Goal: Navigation & Orientation: Understand site structure

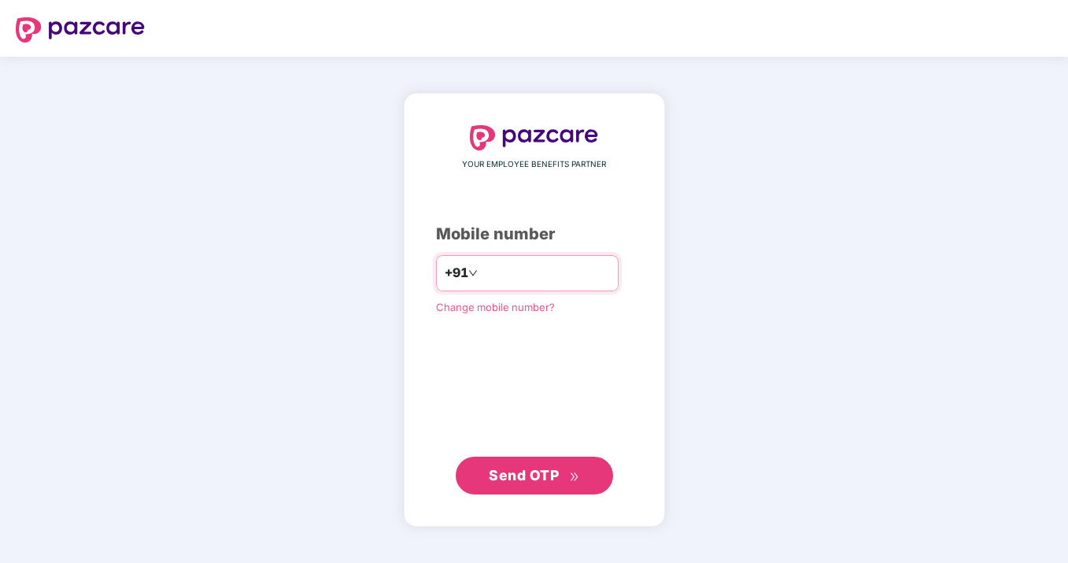
type input "**********"
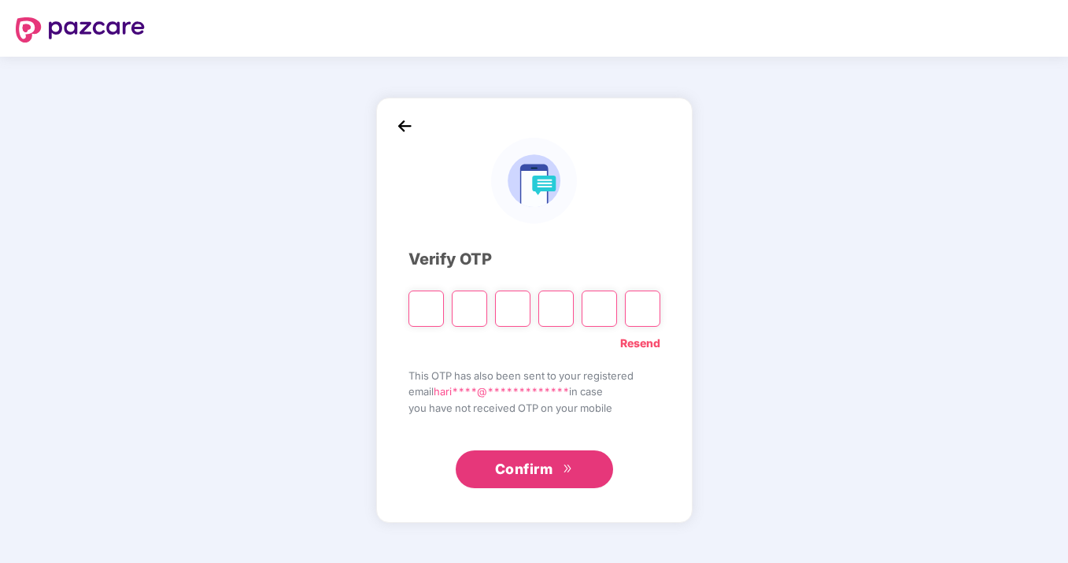
type input "*"
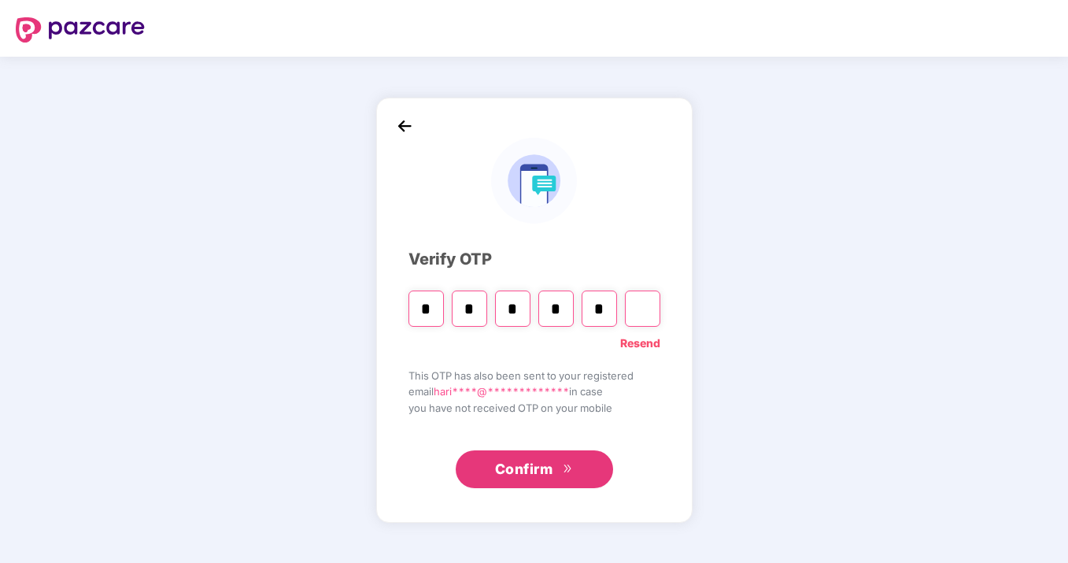
type input "*"
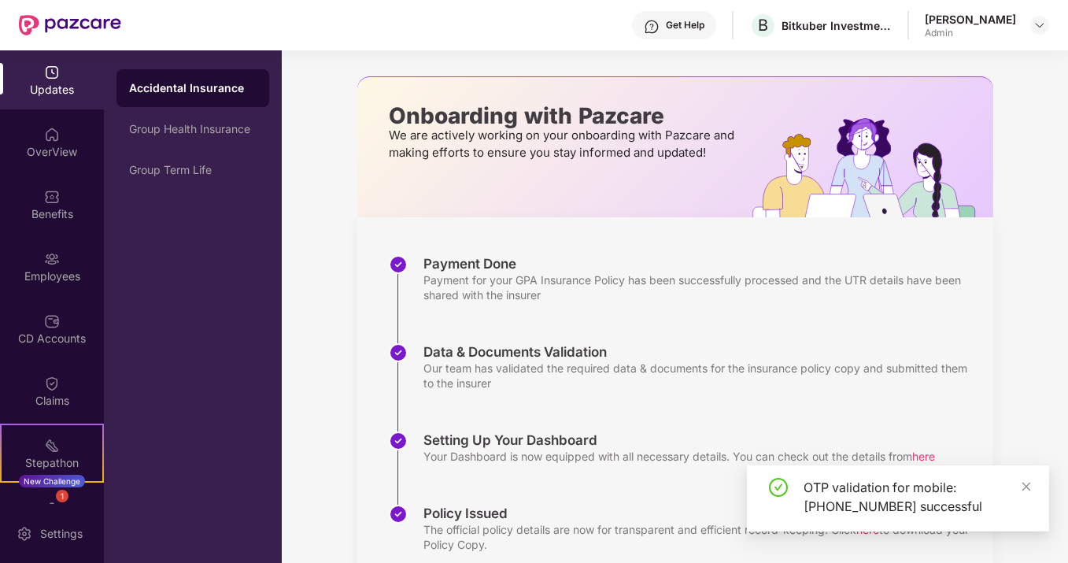
scroll to position [111, 0]
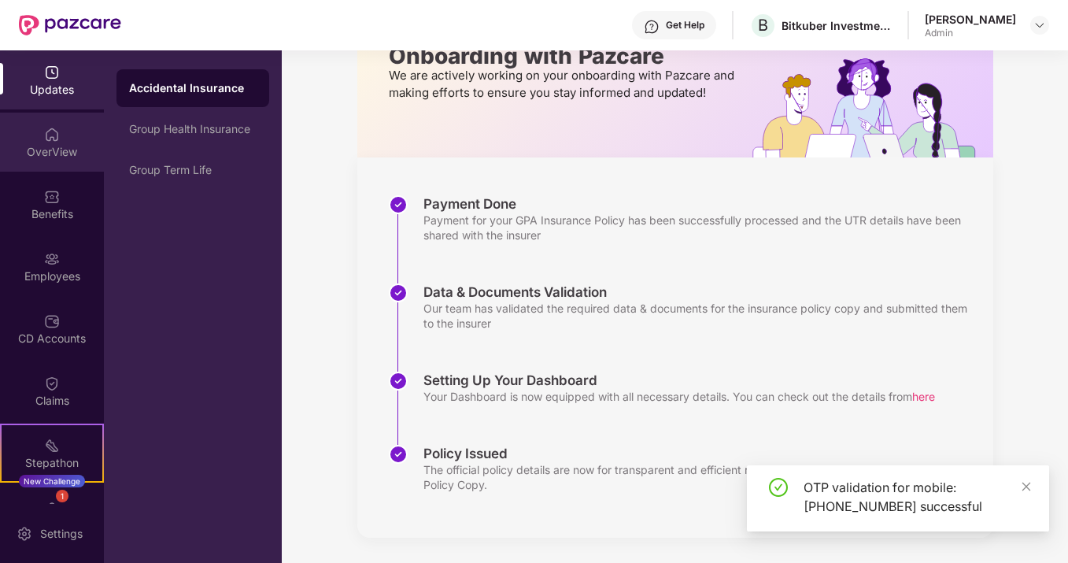
click at [57, 165] on div "OverView" at bounding box center [52, 142] width 104 height 59
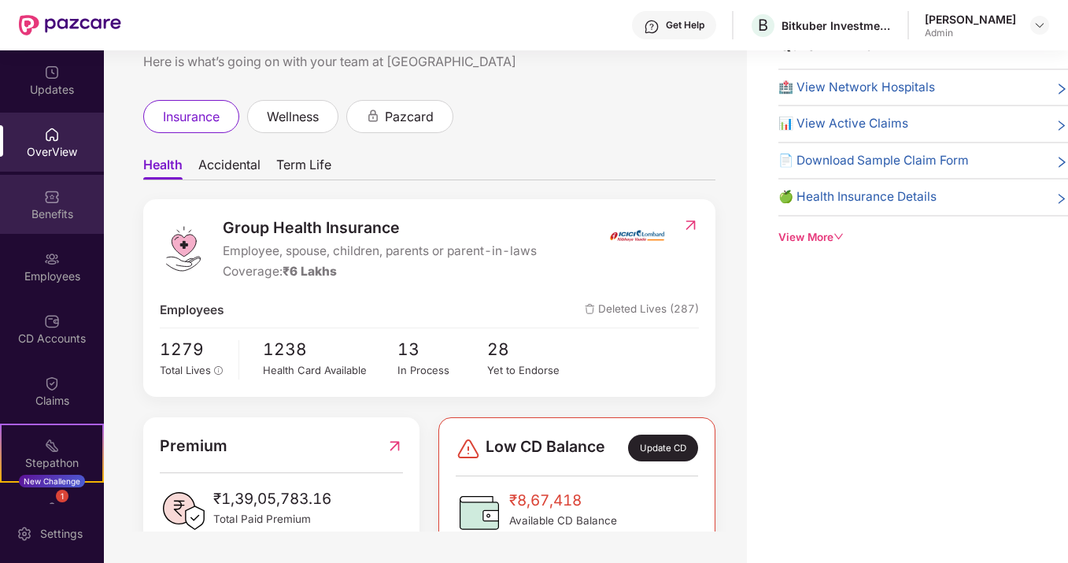
click at [69, 202] on div "Benefits" at bounding box center [52, 204] width 104 height 59
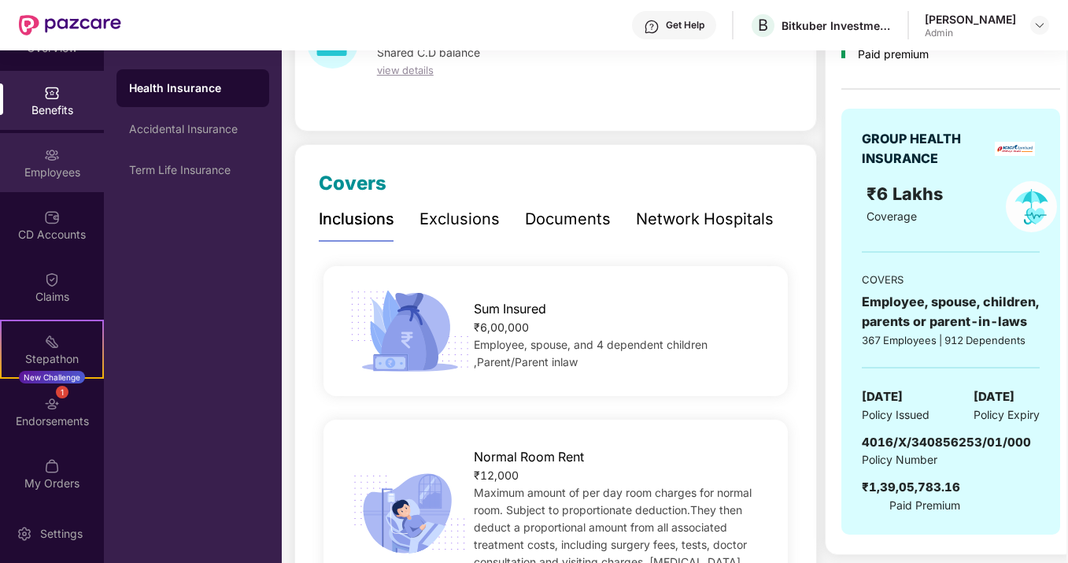
scroll to position [95, 0]
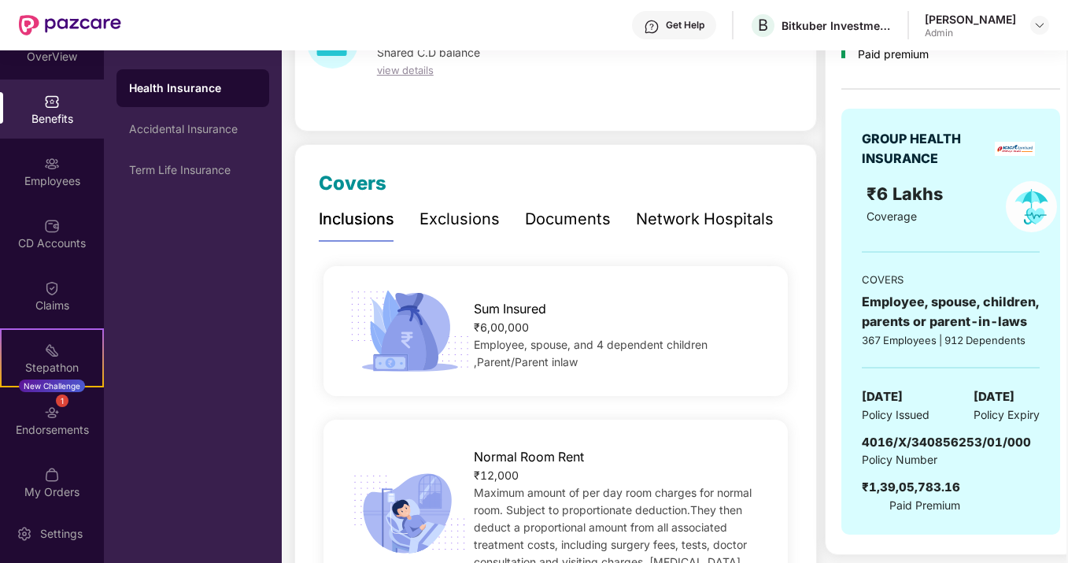
click at [936, 31] on div "Admin" at bounding box center [970, 33] width 91 height 13
click at [1038, 29] on img at bounding box center [1040, 25] width 13 height 13
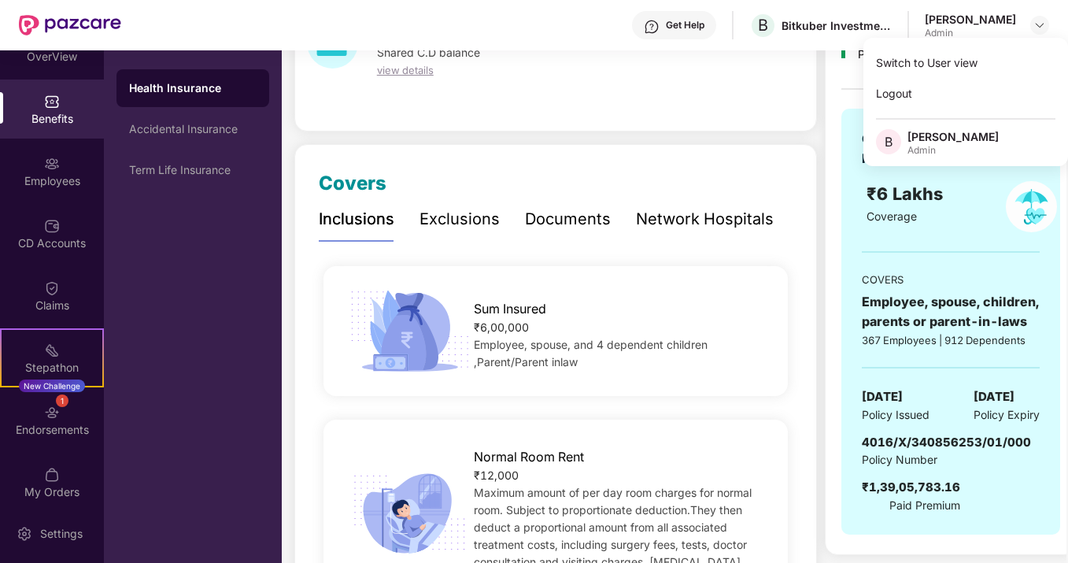
click at [973, 146] on div "Admin" at bounding box center [953, 150] width 91 height 13
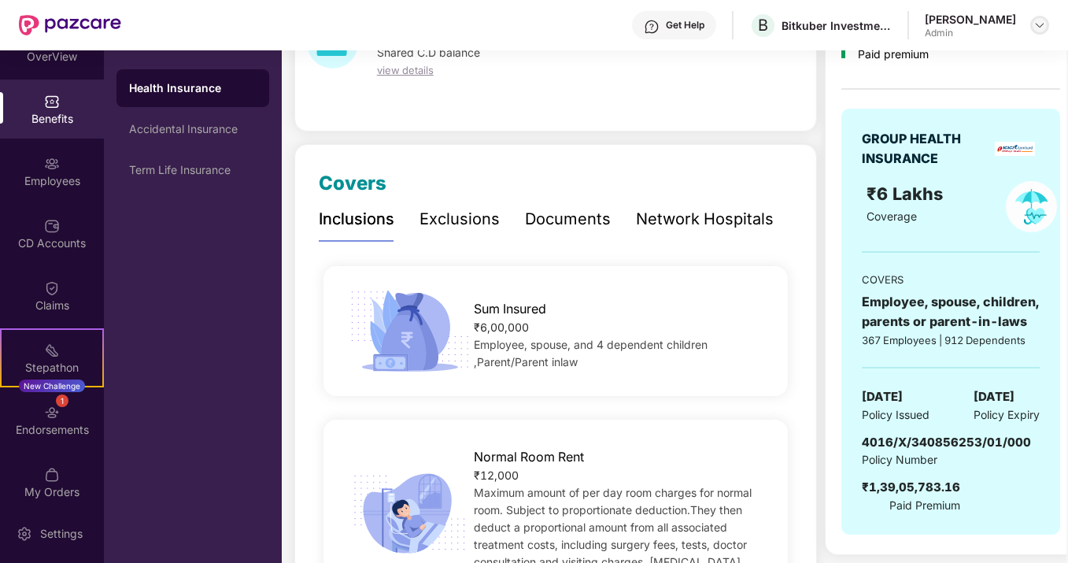
click at [1034, 28] on img at bounding box center [1040, 25] width 13 height 13
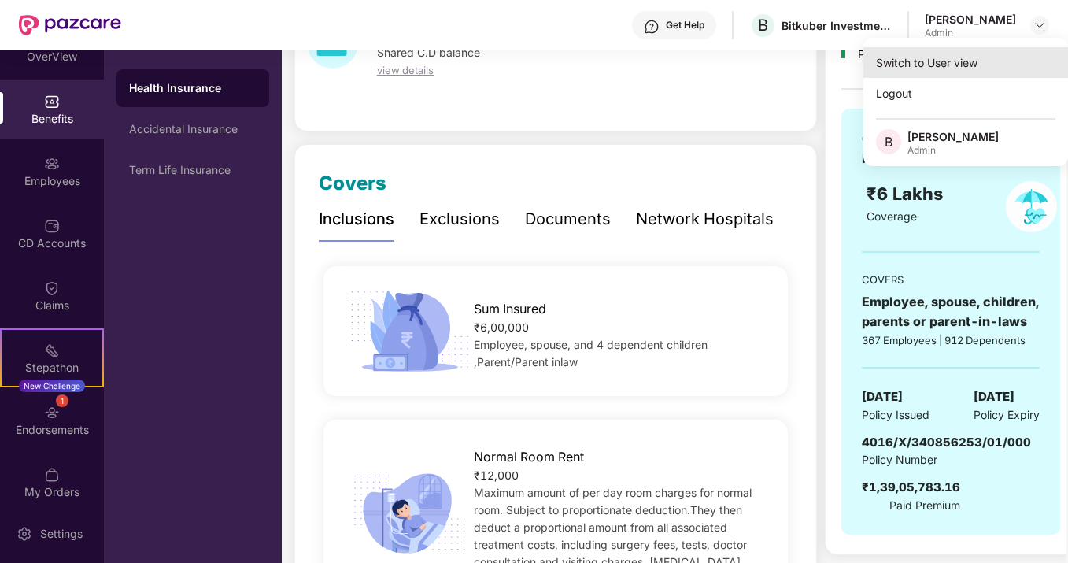
click at [971, 58] on div "Switch to User view" at bounding box center [966, 62] width 205 height 31
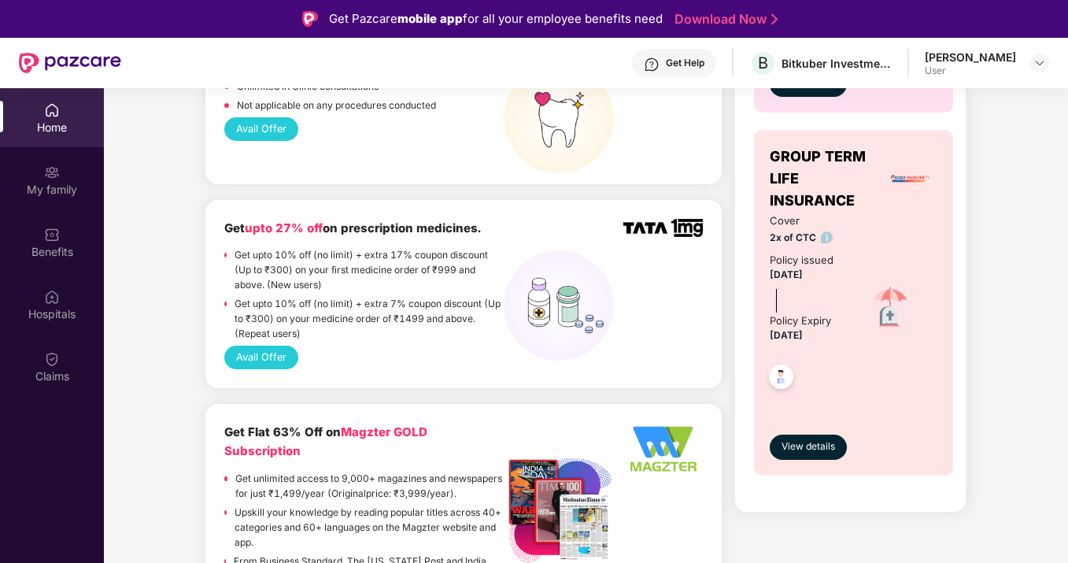
scroll to position [956, 0]
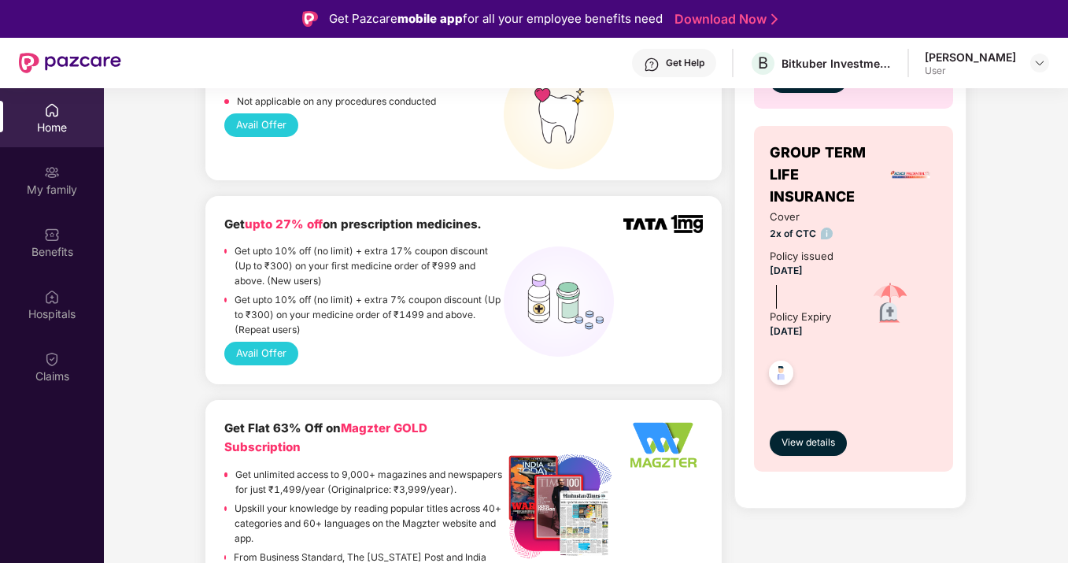
click at [265, 342] on button "Avail Offer" at bounding box center [260, 354] width 73 height 24
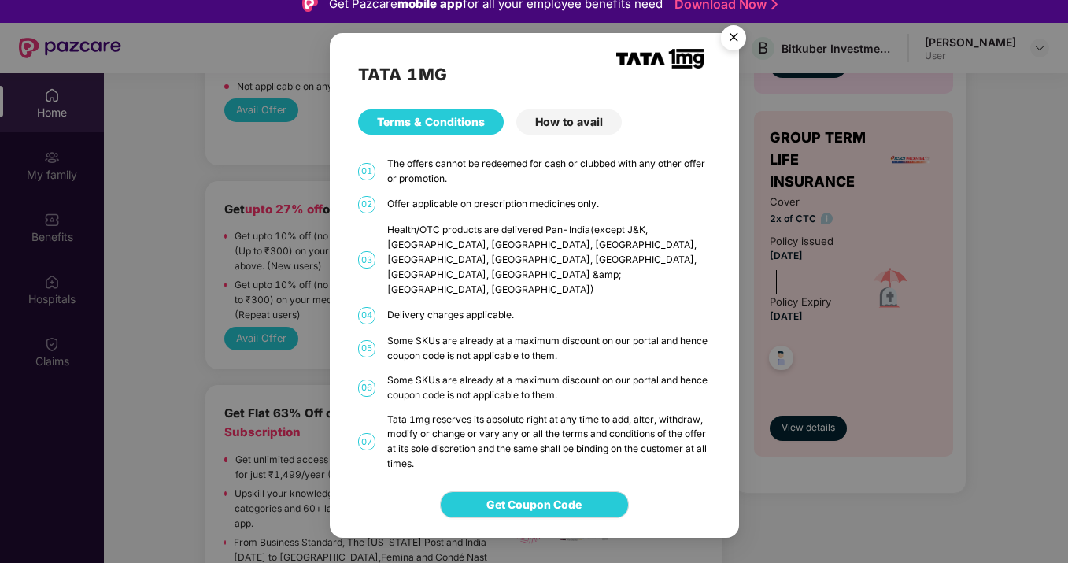
scroll to position [43, 0]
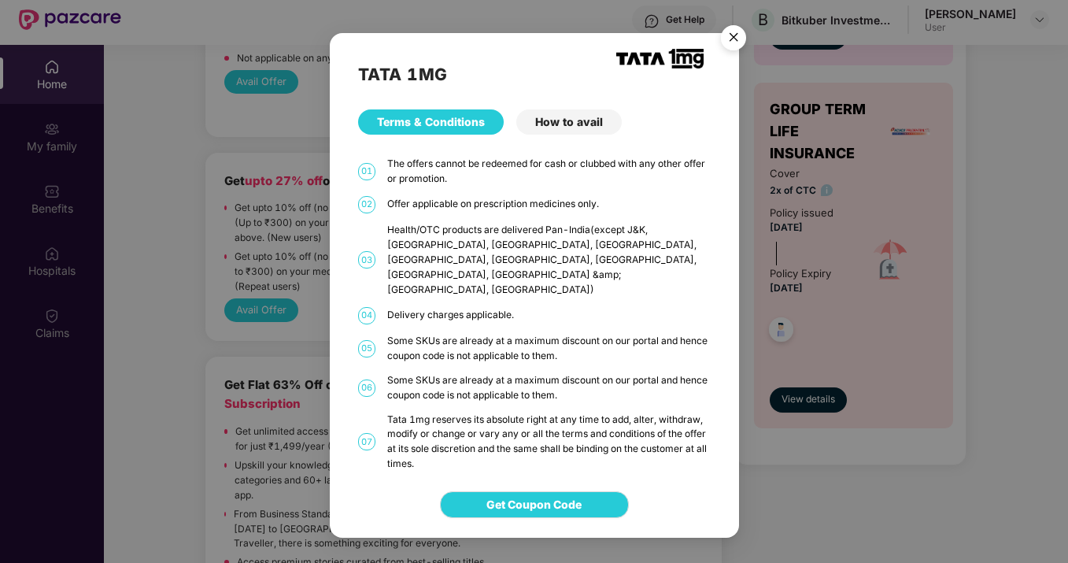
click at [563, 135] on div "How to avail" at bounding box center [568, 121] width 105 height 25
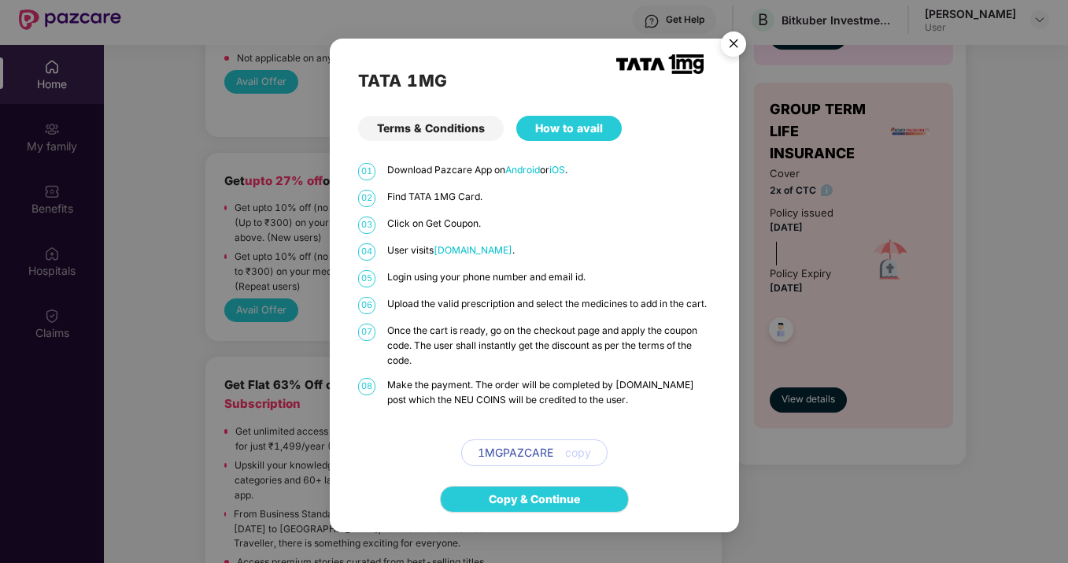
click at [731, 33] on img "Close" at bounding box center [734, 46] width 44 height 44
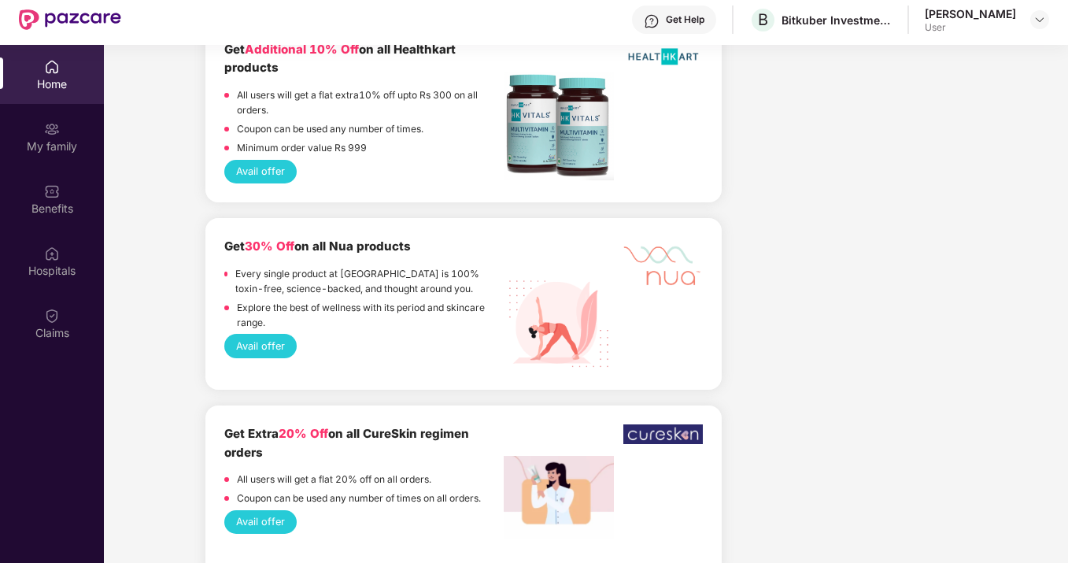
scroll to position [1198, 0]
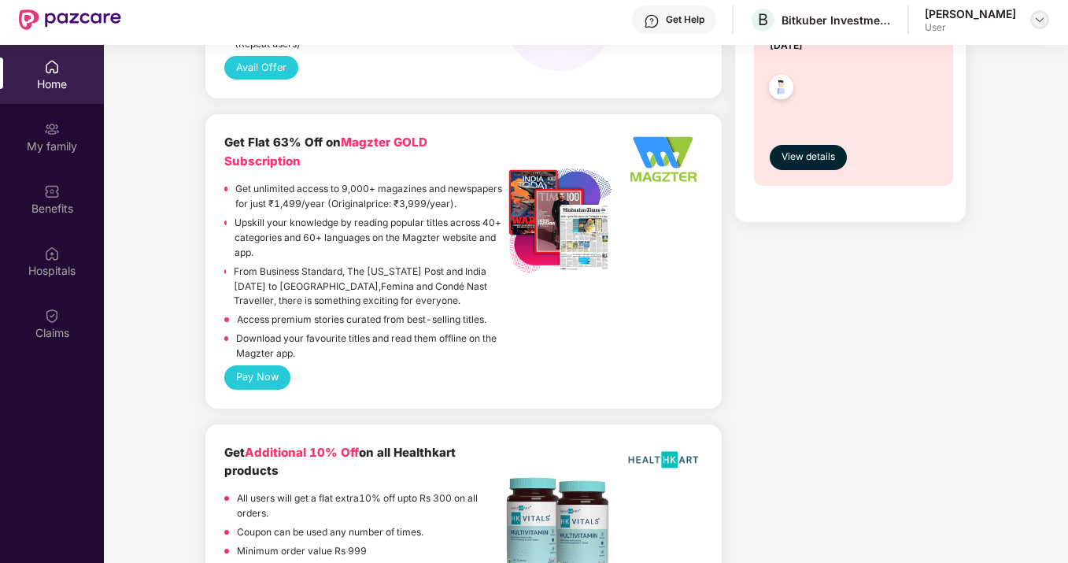
click at [1041, 23] on img at bounding box center [1040, 19] width 13 height 13
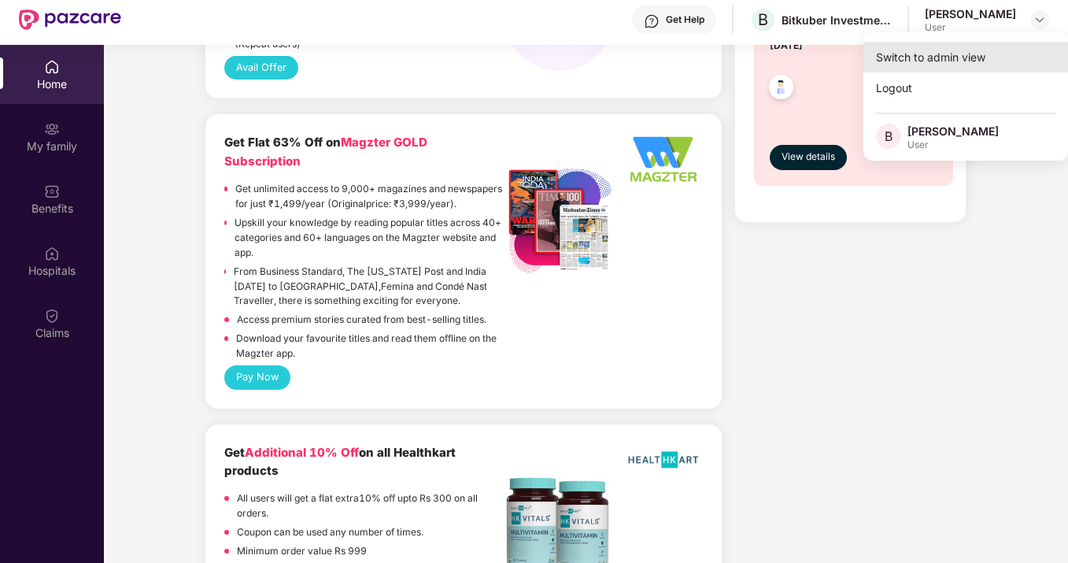
click at [950, 55] on div "Switch to admin view" at bounding box center [966, 57] width 205 height 31
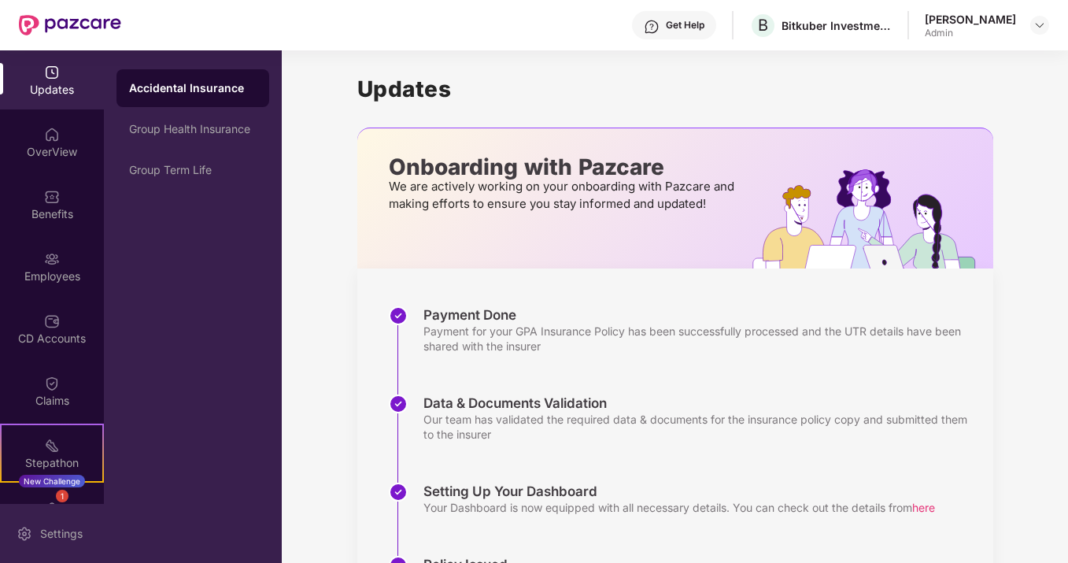
click at [56, 526] on div "Settings" at bounding box center [61, 534] width 52 height 16
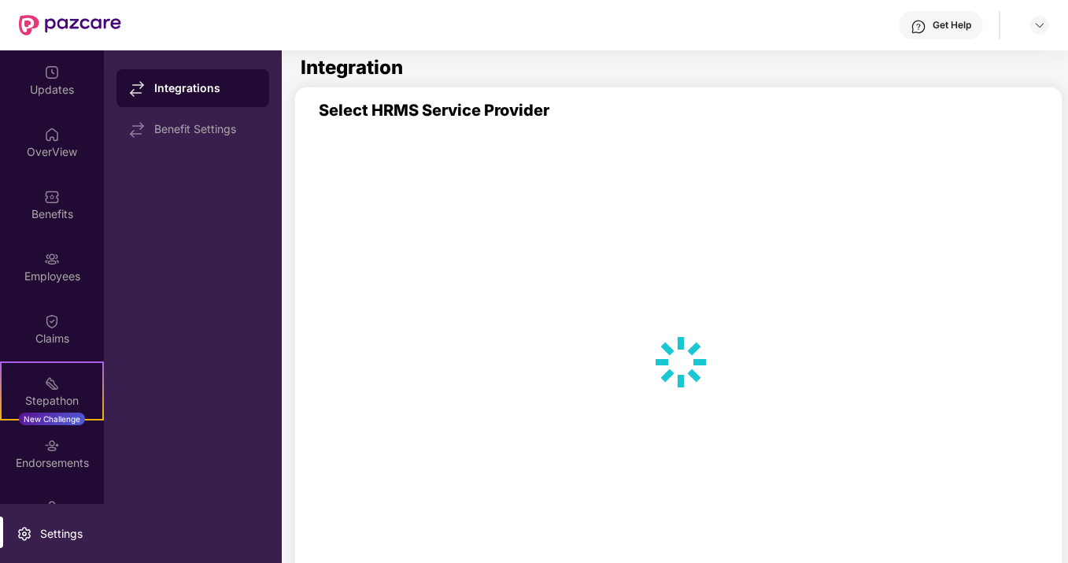
scroll to position [106, 0]
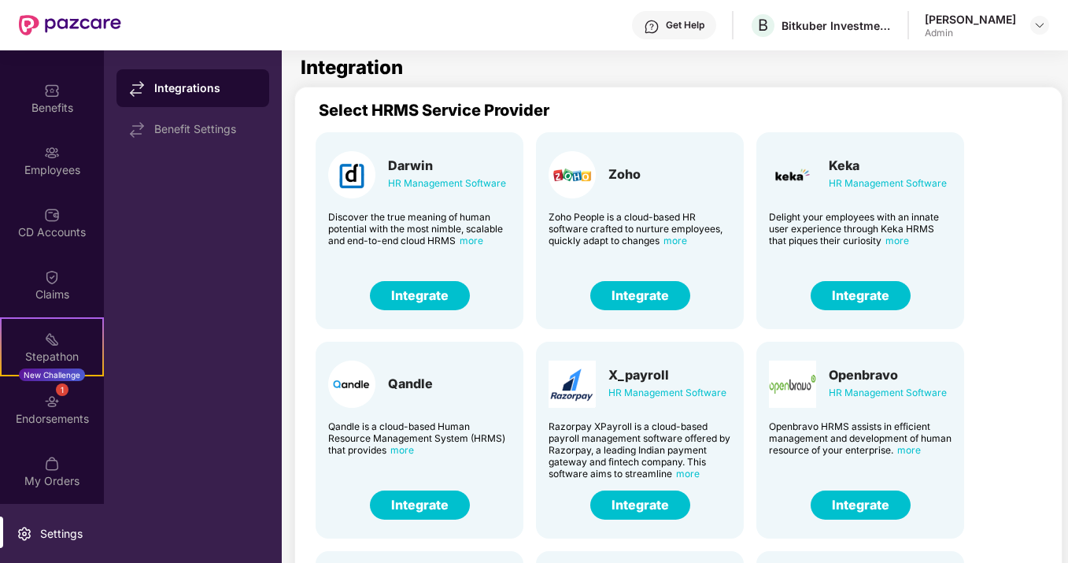
click at [685, 28] on div "Get Help" at bounding box center [685, 25] width 39 height 13
click at [165, 257] on div "Integrations Benefit Settings" at bounding box center [193, 306] width 178 height 512
click at [211, 132] on div "Benefit Settings" at bounding box center [205, 129] width 102 height 13
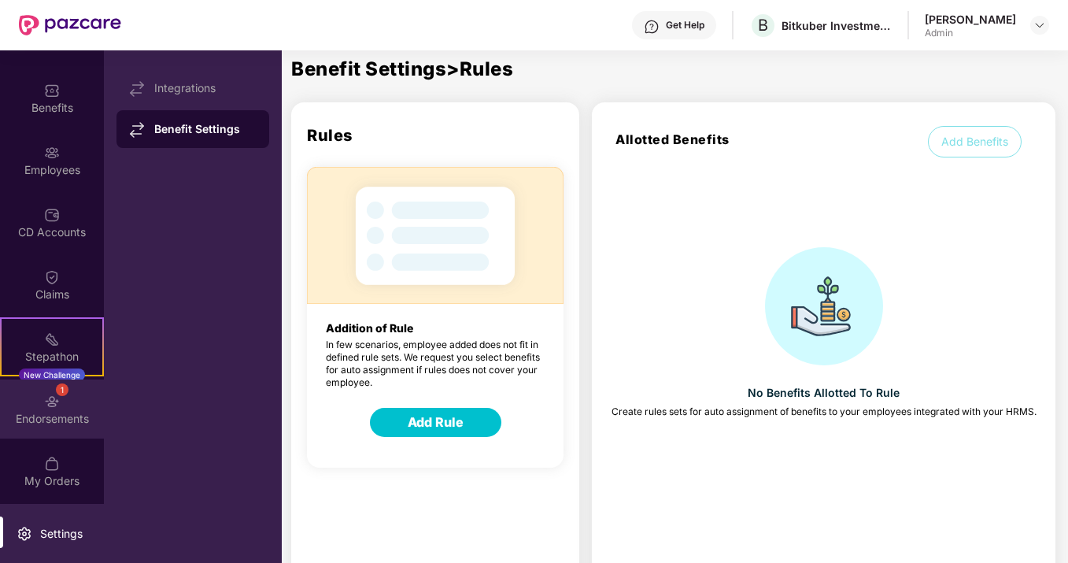
click at [50, 413] on div "Endorsements" at bounding box center [52, 419] width 104 height 16
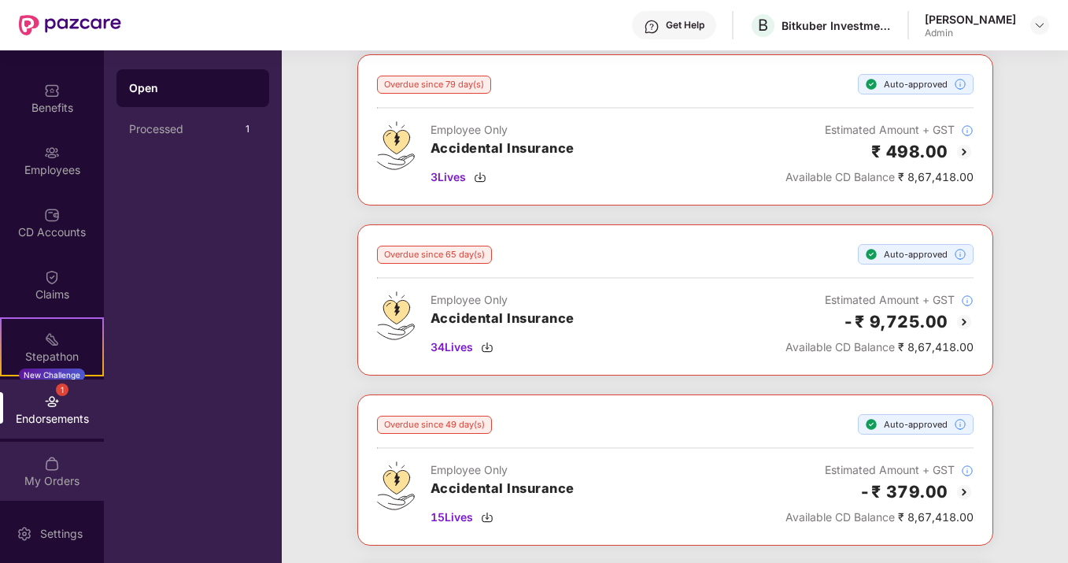
click at [28, 483] on div "My Orders" at bounding box center [52, 481] width 104 height 16
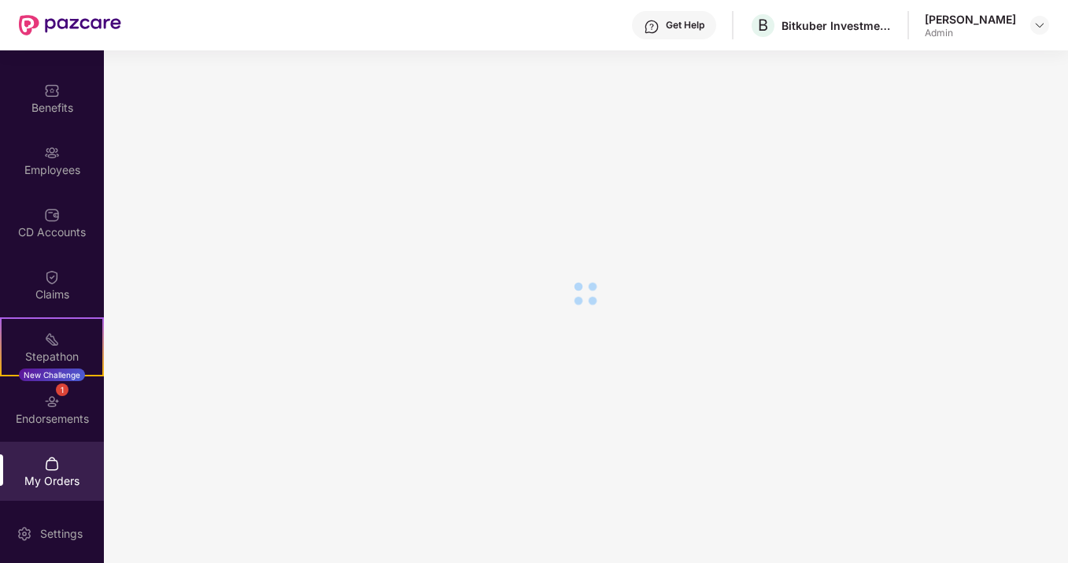
scroll to position [68, 0]
click at [41, 265] on div "Claims" at bounding box center [52, 284] width 104 height 59
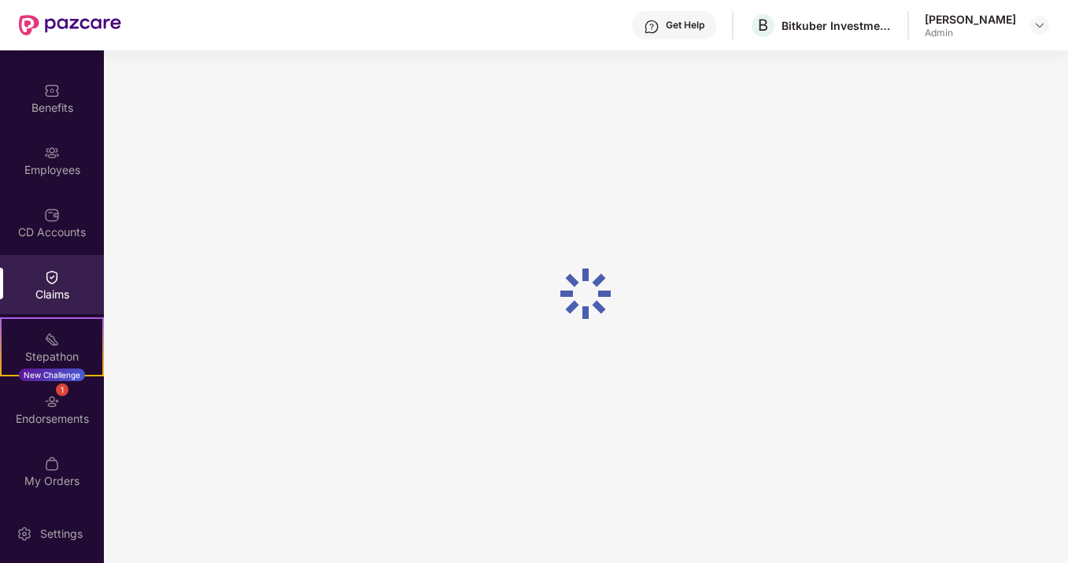
scroll to position [0, 0]
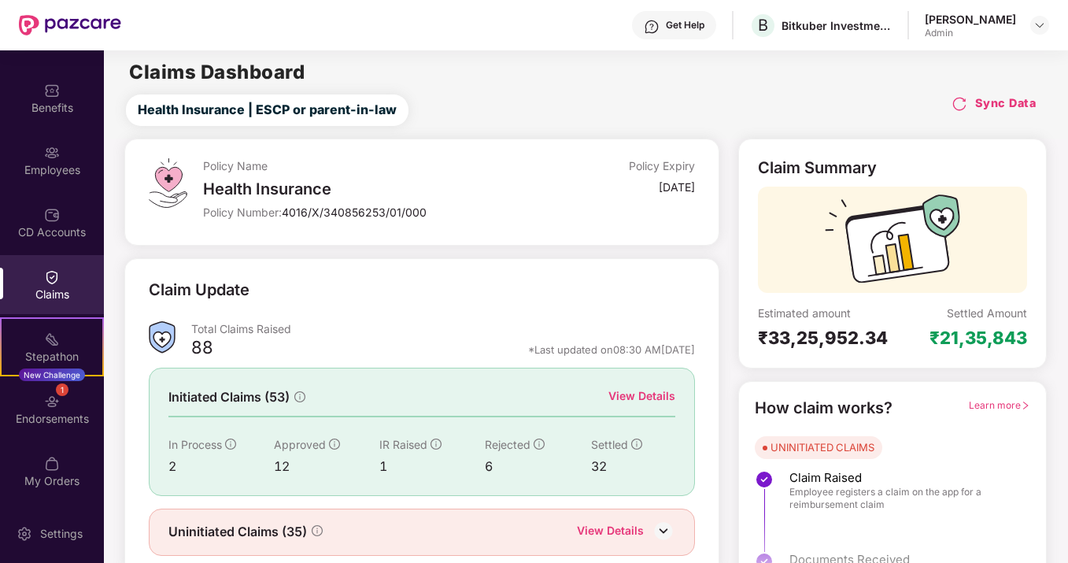
click at [44, 219] on img at bounding box center [52, 215] width 16 height 16
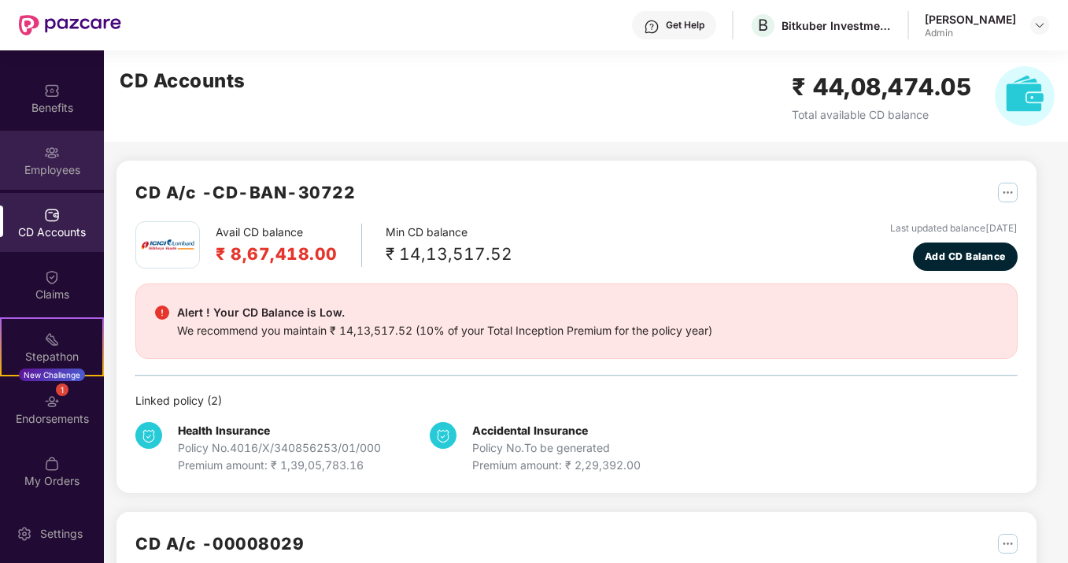
click at [42, 177] on div "Employees" at bounding box center [52, 170] width 104 height 16
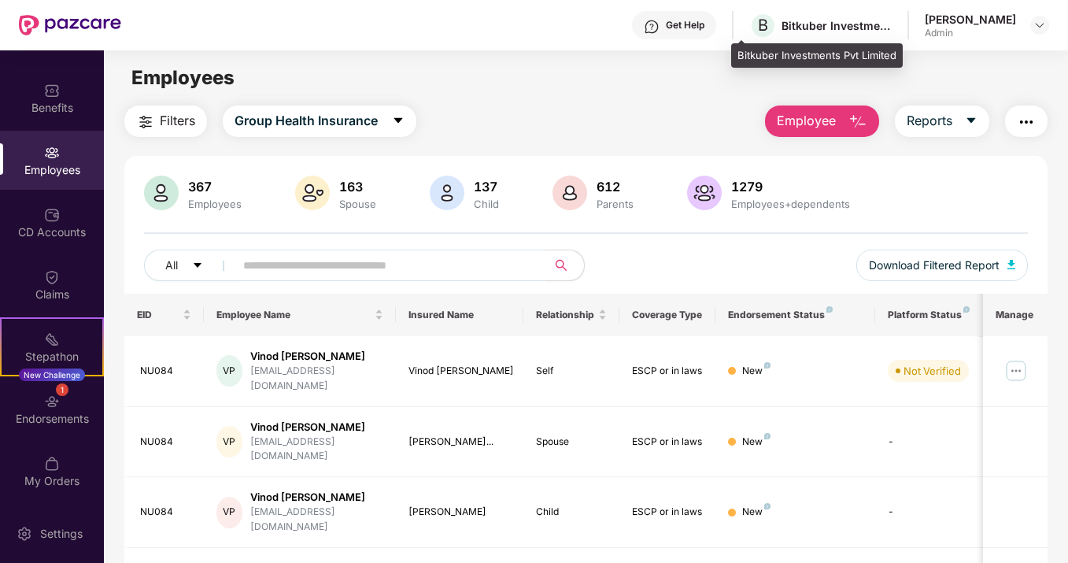
click at [789, 32] on div "Bitkuber Investments Pvt Limited" at bounding box center [837, 25] width 110 height 15
click at [326, 257] on input "text" at bounding box center [384, 265] width 283 height 24
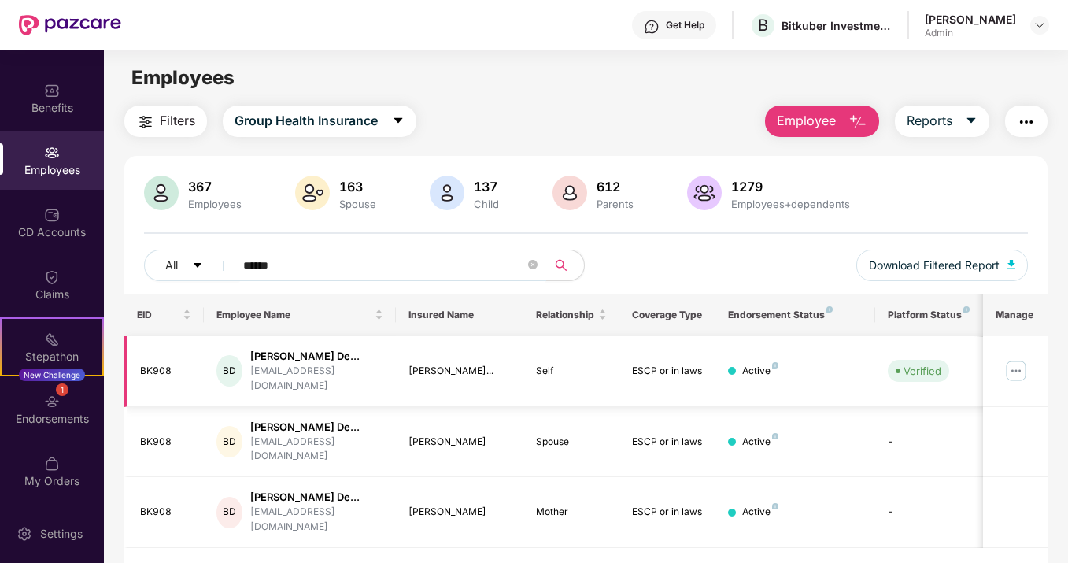
type input "******"
click at [1019, 369] on img at bounding box center [1016, 370] width 25 height 25
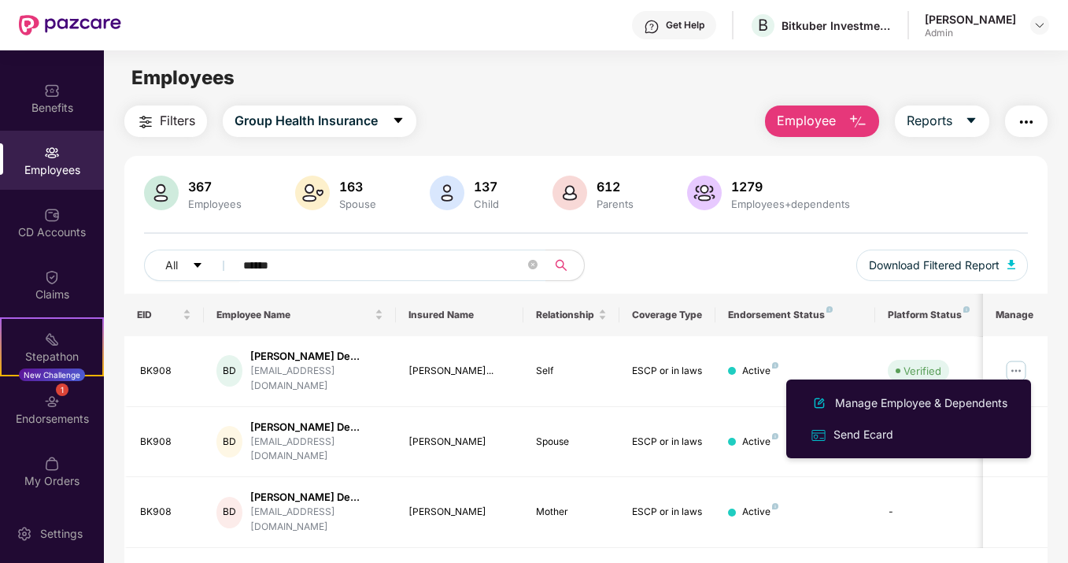
click at [1049, 125] on div "Filters Group Health Insurance Employee Reports 367 Employees 163 Spouse 137 Ch…" at bounding box center [586, 354] width 964 height 499
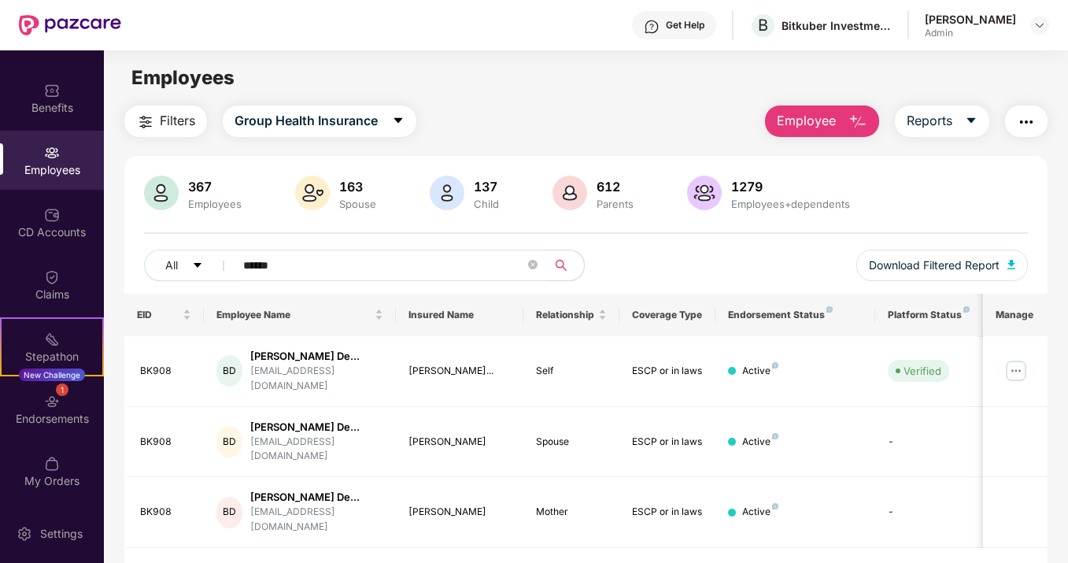
click at [1033, 125] on img "button" at bounding box center [1026, 122] width 19 height 19
click at [69, 218] on div "CD Accounts" at bounding box center [52, 222] width 104 height 59
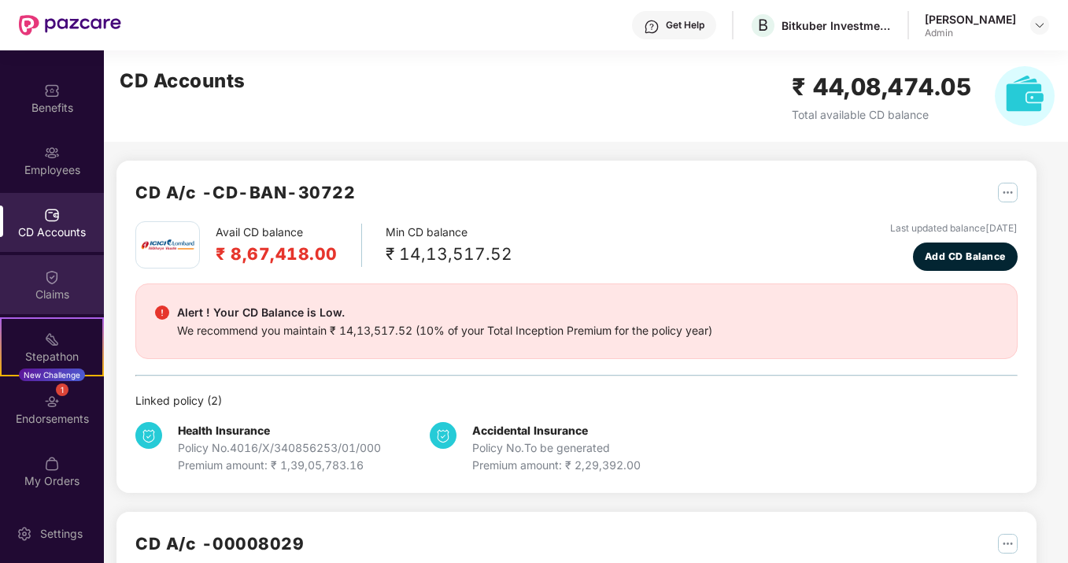
click at [66, 259] on div "Claims" at bounding box center [52, 284] width 104 height 59
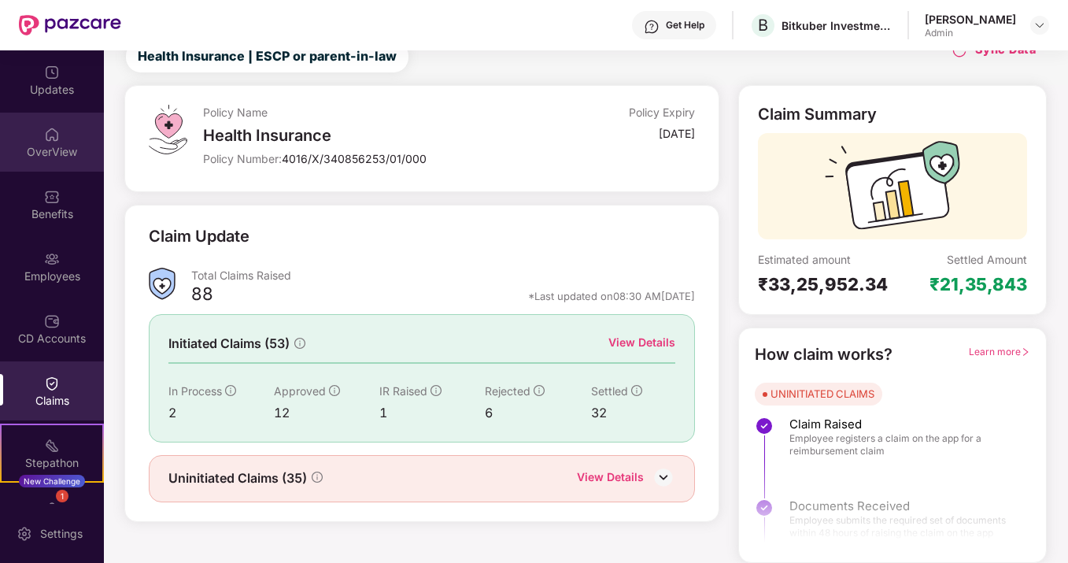
click at [48, 131] on img at bounding box center [52, 135] width 16 height 16
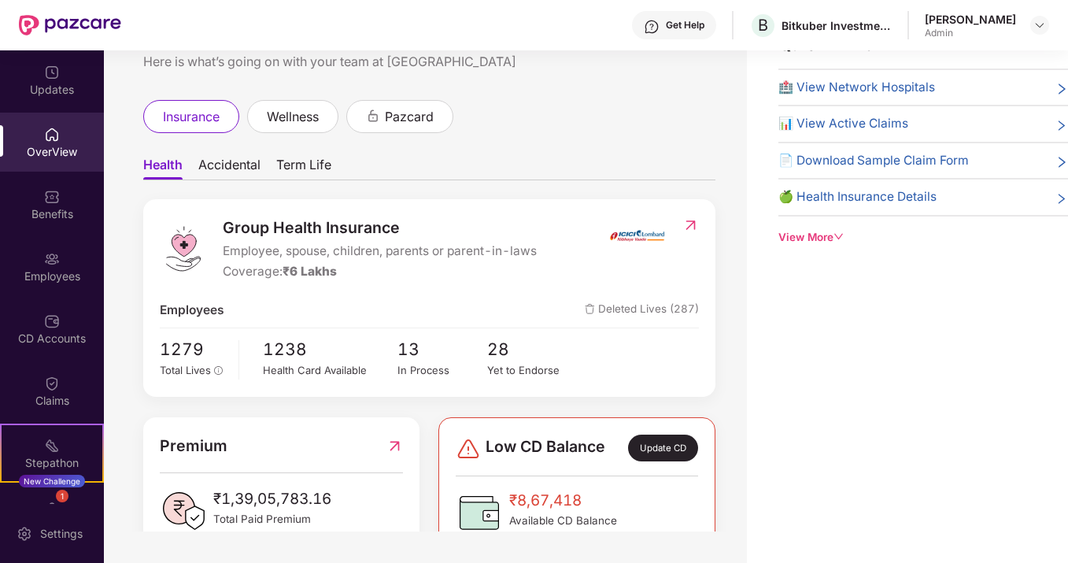
click at [802, 235] on div "View More" at bounding box center [924, 237] width 290 height 17
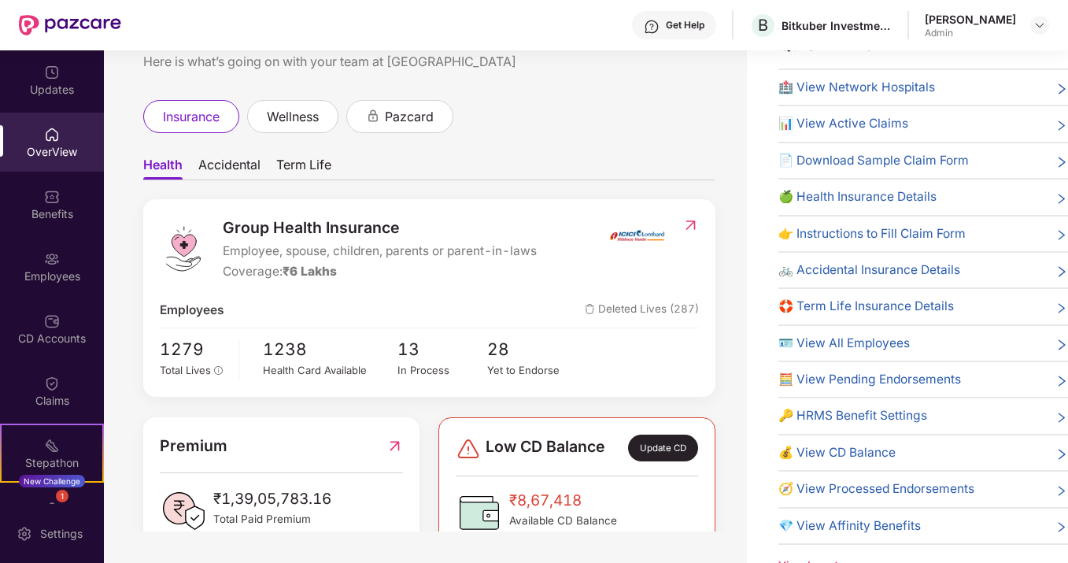
click at [1057, 412] on icon "right" at bounding box center [1062, 418] width 13 height 13
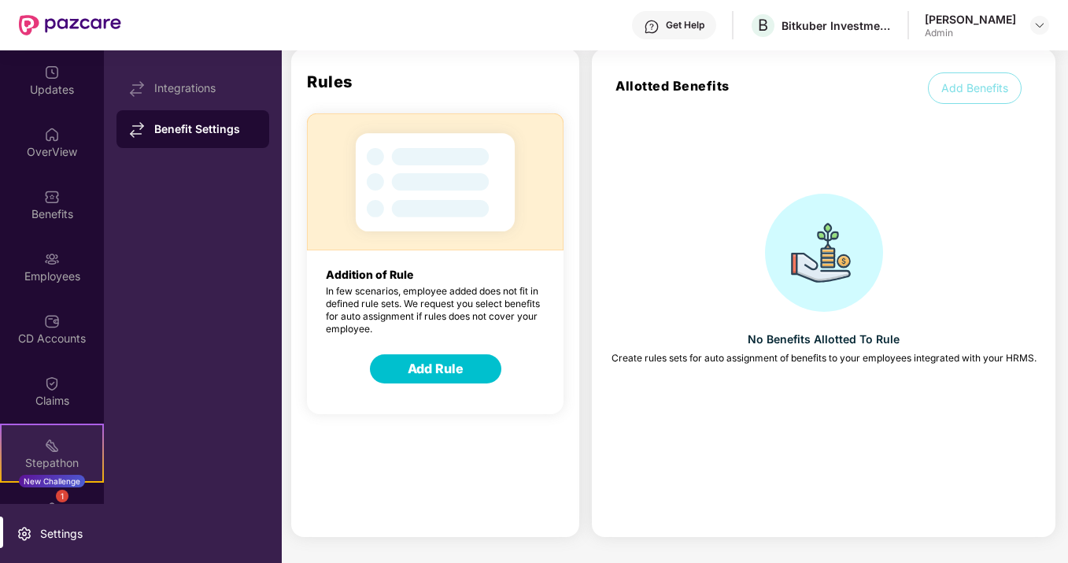
scroll to position [106, 0]
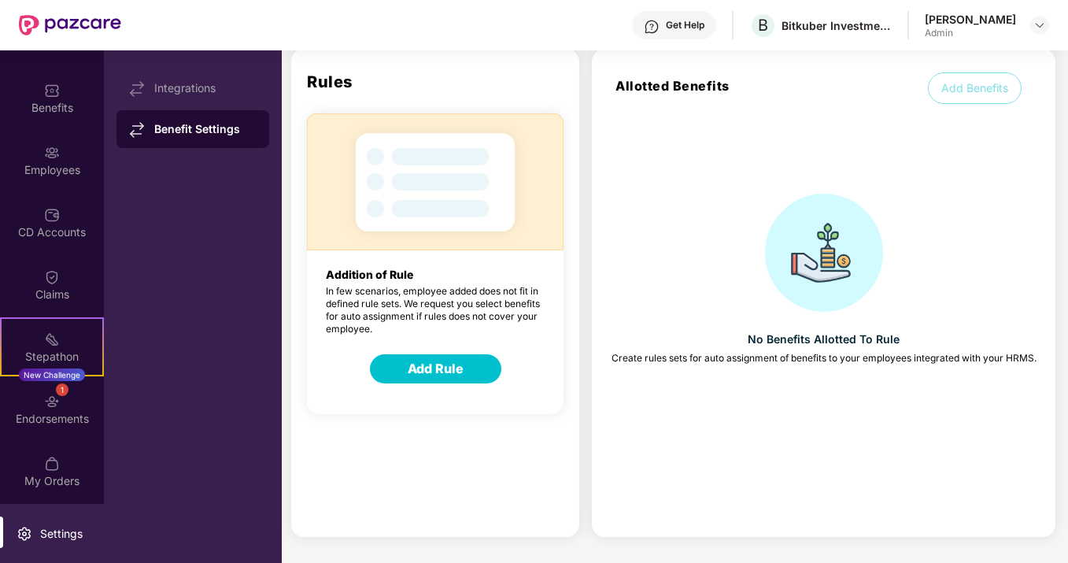
click at [50, 518] on div "Settings" at bounding box center [52, 533] width 104 height 59
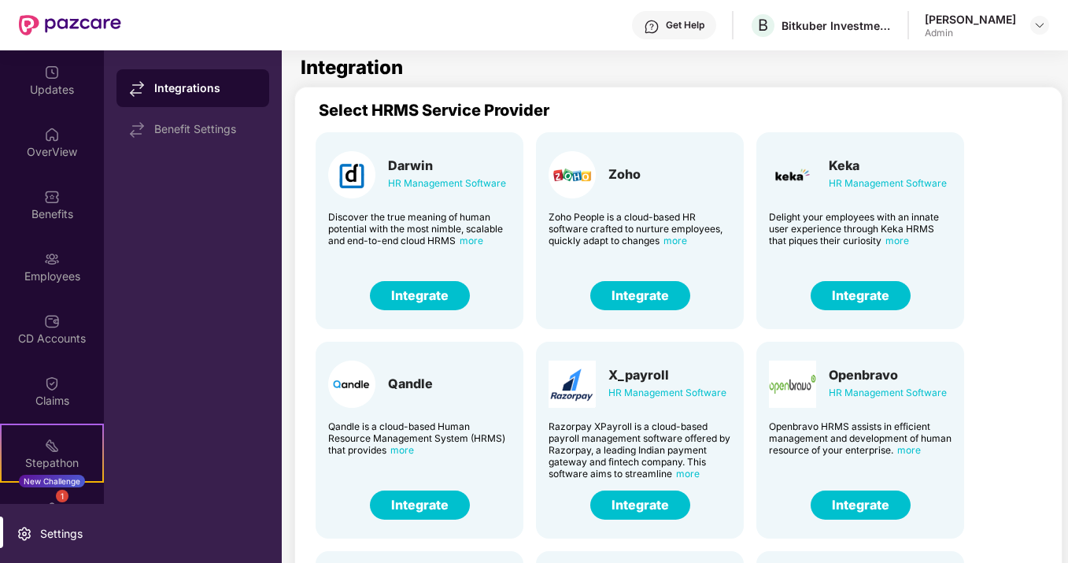
click at [666, 21] on div "Get Help" at bounding box center [685, 25] width 39 height 13
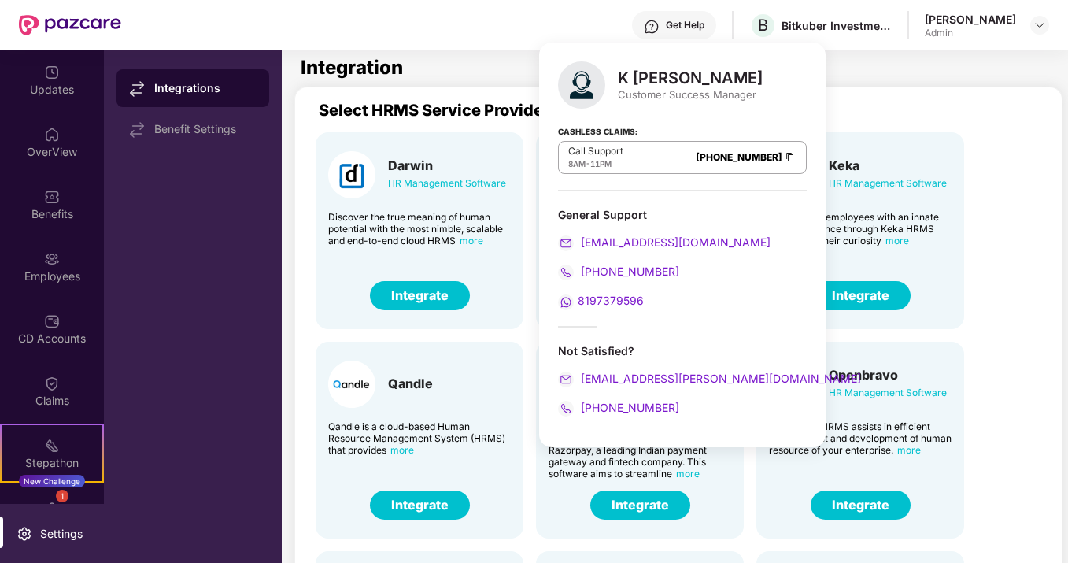
click at [1019, 143] on div "Darwin HR Management Software Discover the true meaning of human potential with…" at bounding box center [680, 539] width 755 height 838
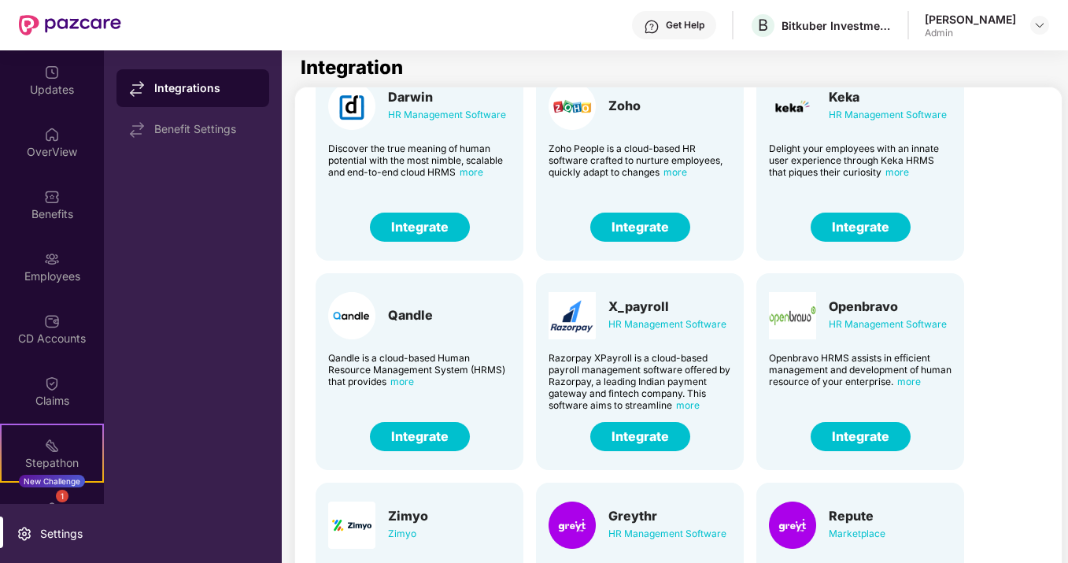
scroll to position [376, 0]
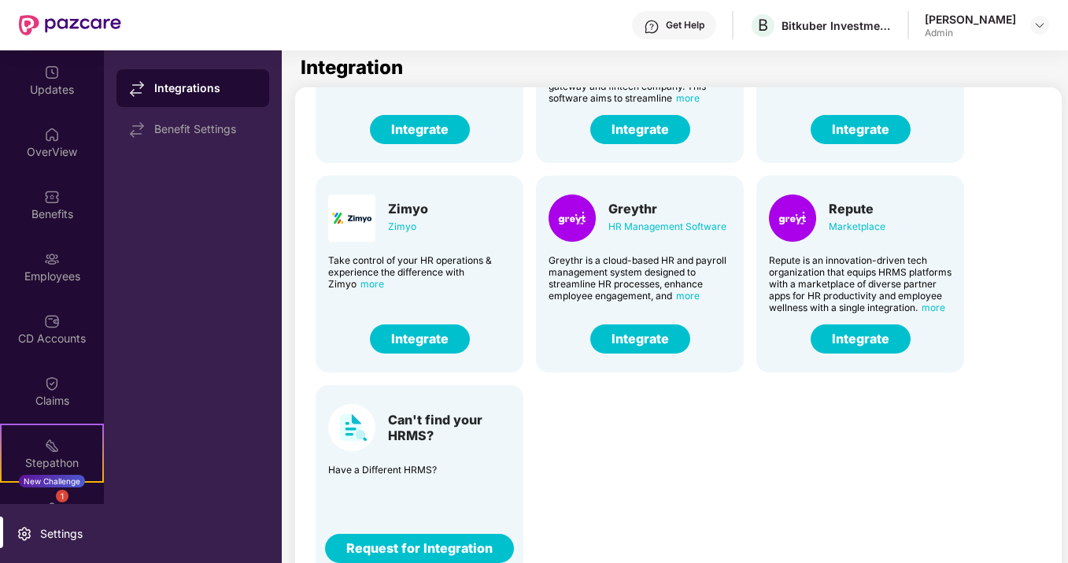
click at [926, 38] on div "Admin" at bounding box center [970, 33] width 91 height 13
